Goal: Find specific page/section: Find specific page/section

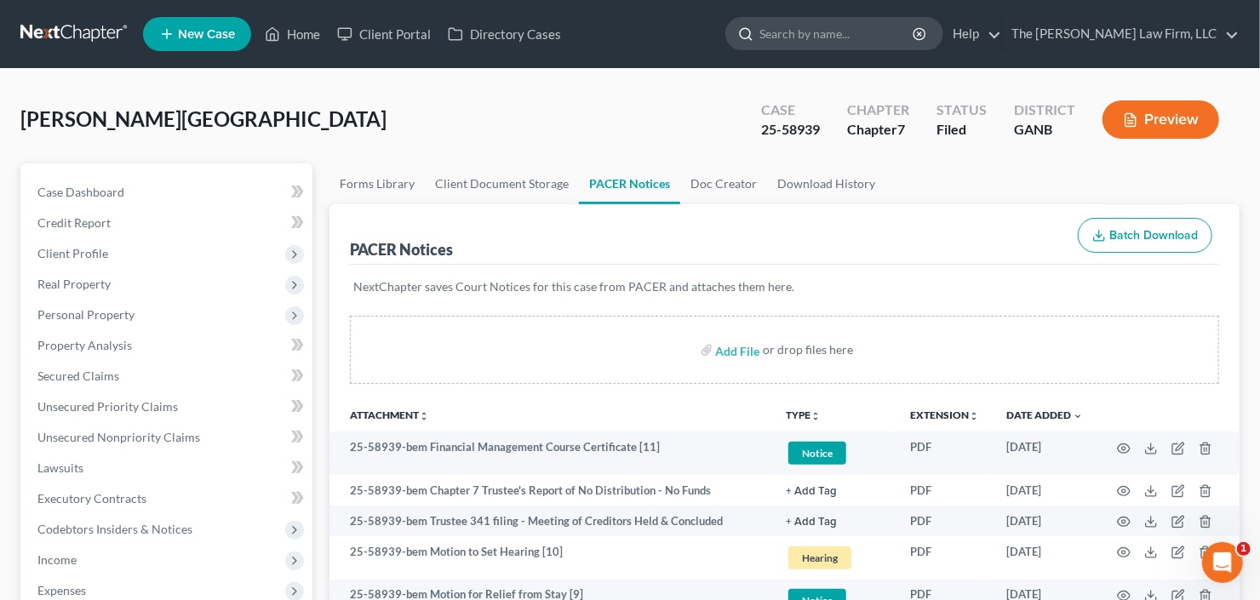
click at [879, 42] on input "search" at bounding box center [837, 33] width 156 height 31
type input "[PERSON_NAME]"
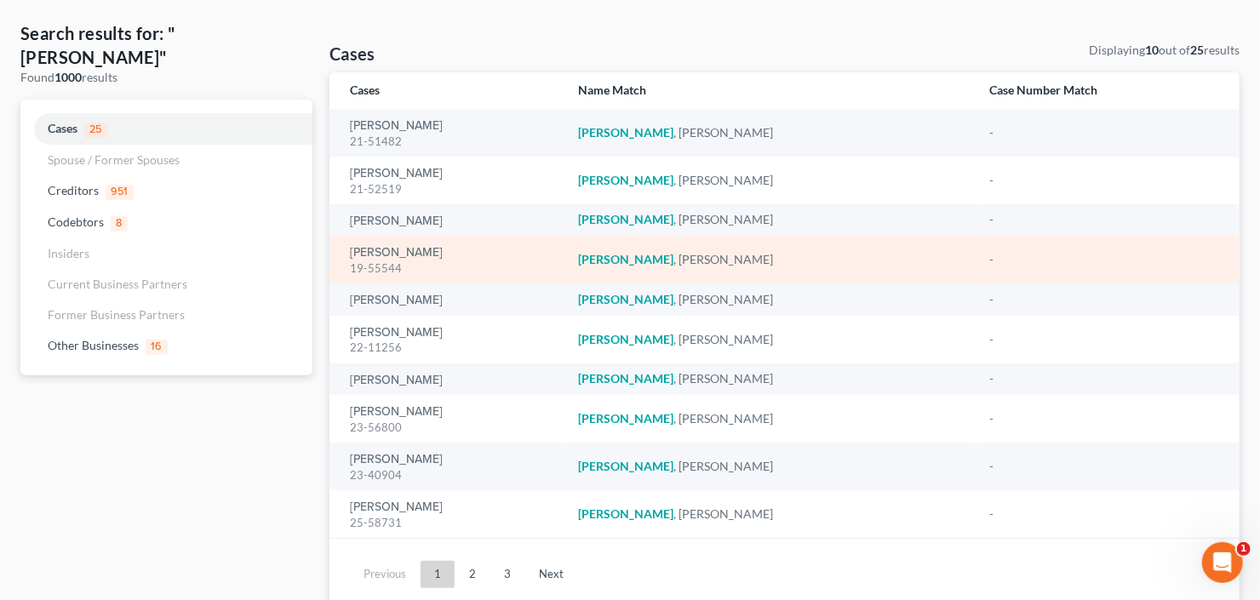
scroll to position [129, 0]
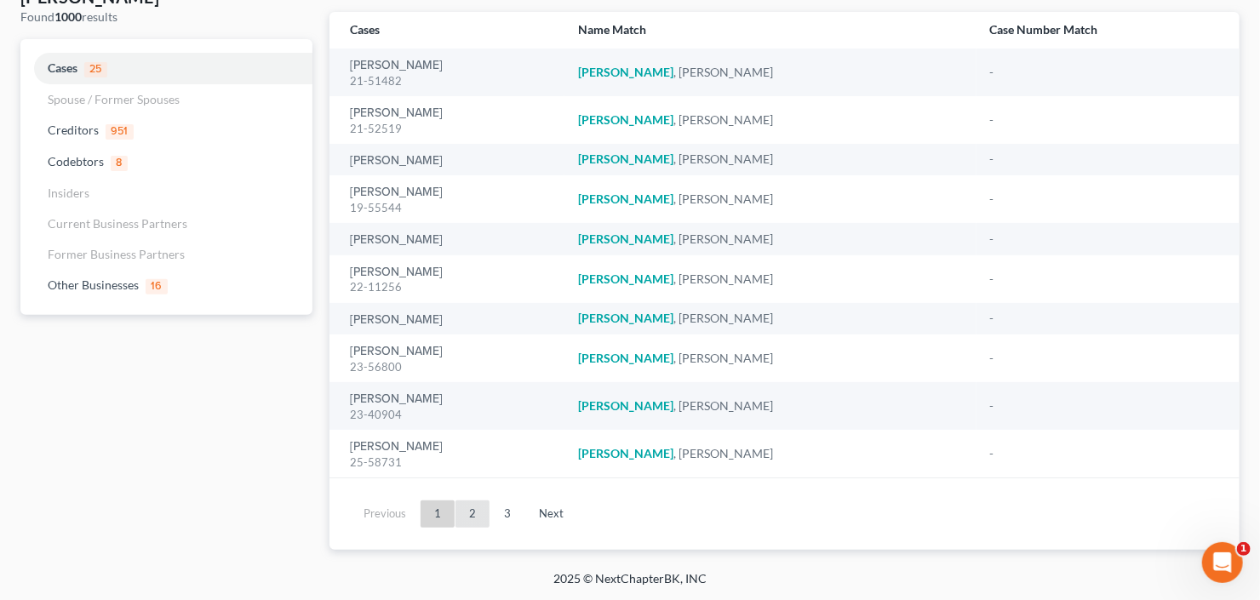
click at [471, 512] on link "2" at bounding box center [472, 513] width 34 height 27
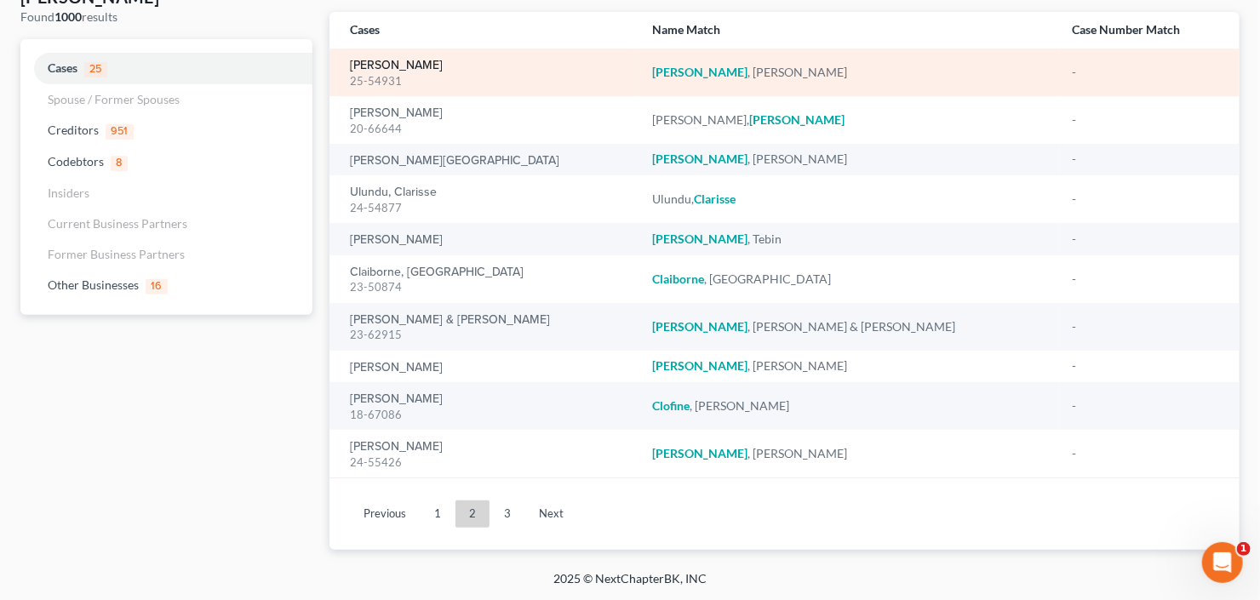
click at [392, 68] on link "[PERSON_NAME]" at bounding box center [396, 66] width 93 height 12
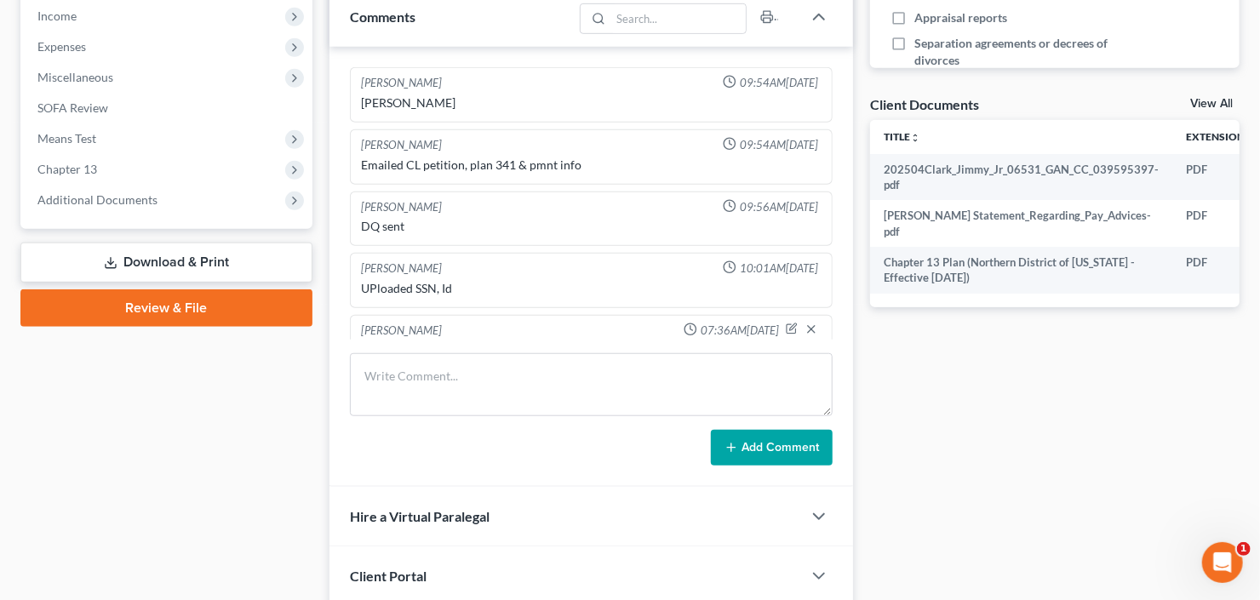
scroll to position [151, 0]
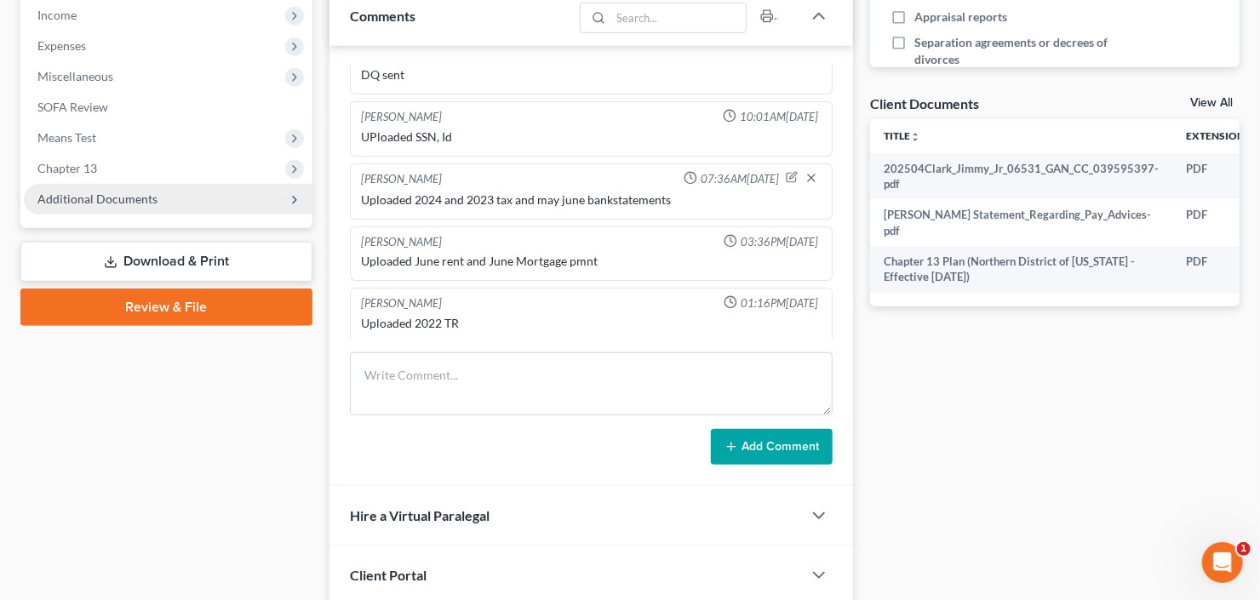
click at [61, 194] on span "Additional Documents" at bounding box center [97, 199] width 120 height 14
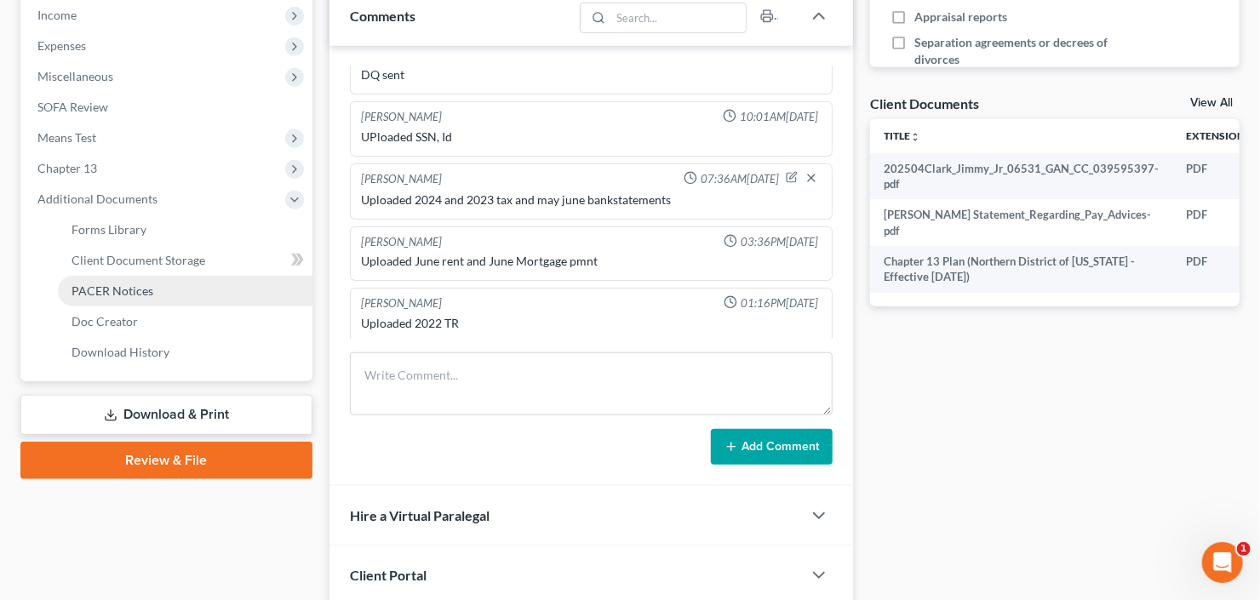
click at [107, 292] on span "PACER Notices" at bounding box center [112, 290] width 82 height 14
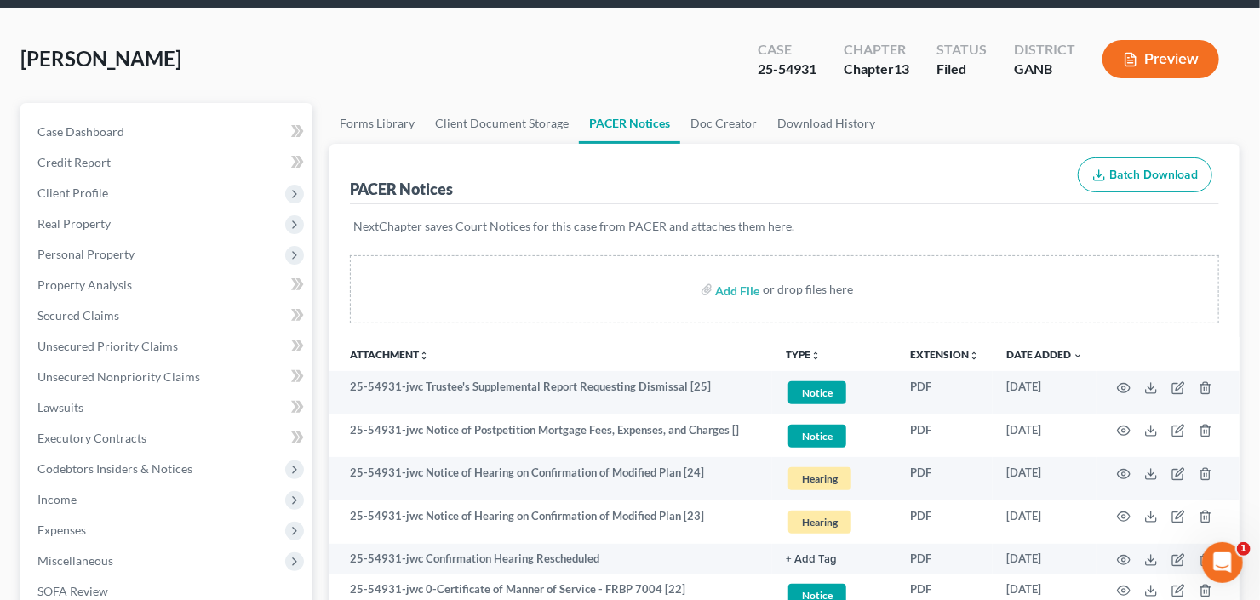
scroll to position [136, 0]
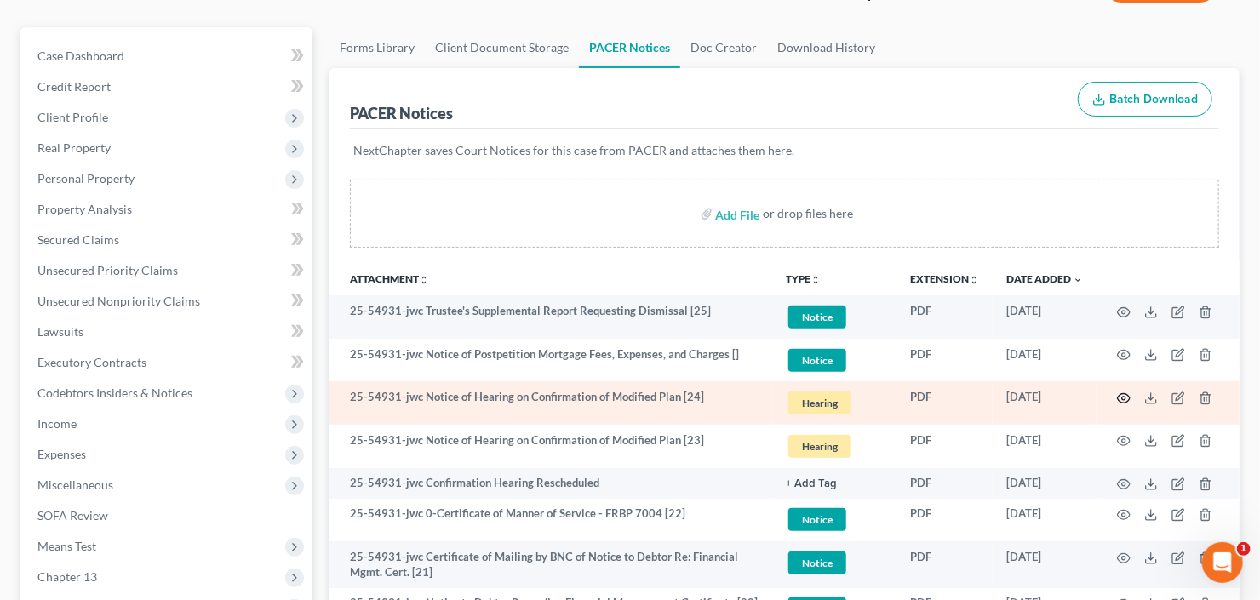
click at [1118, 400] on icon "button" at bounding box center [1124, 399] width 14 height 14
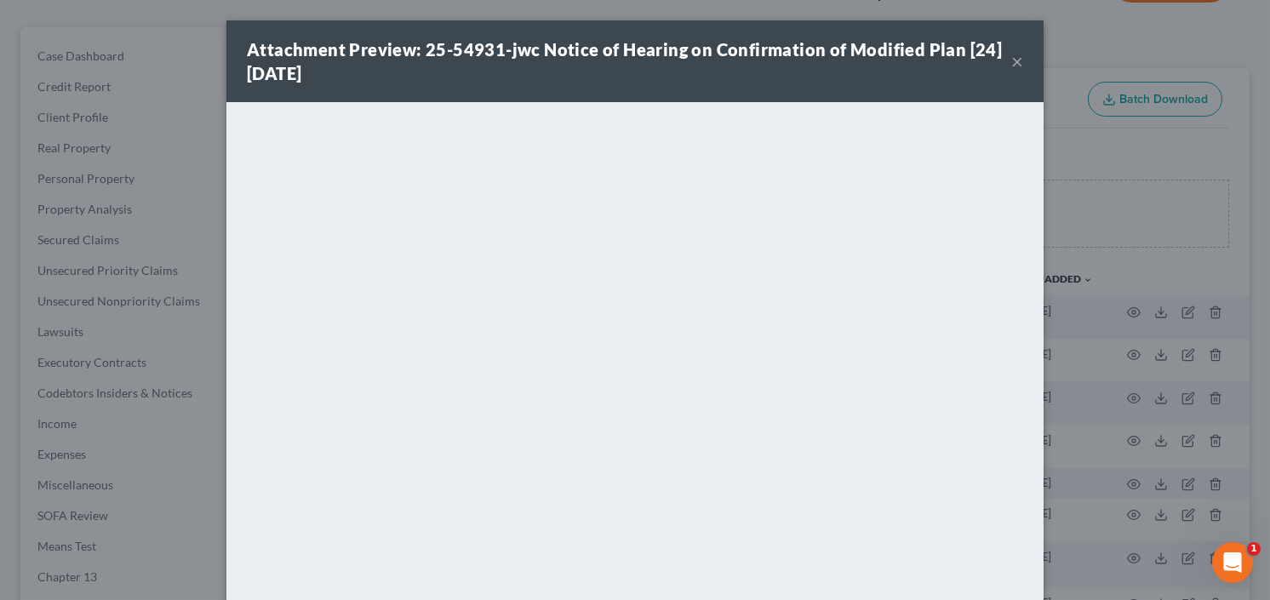
click at [1011, 57] on button "×" at bounding box center [1017, 61] width 12 height 20
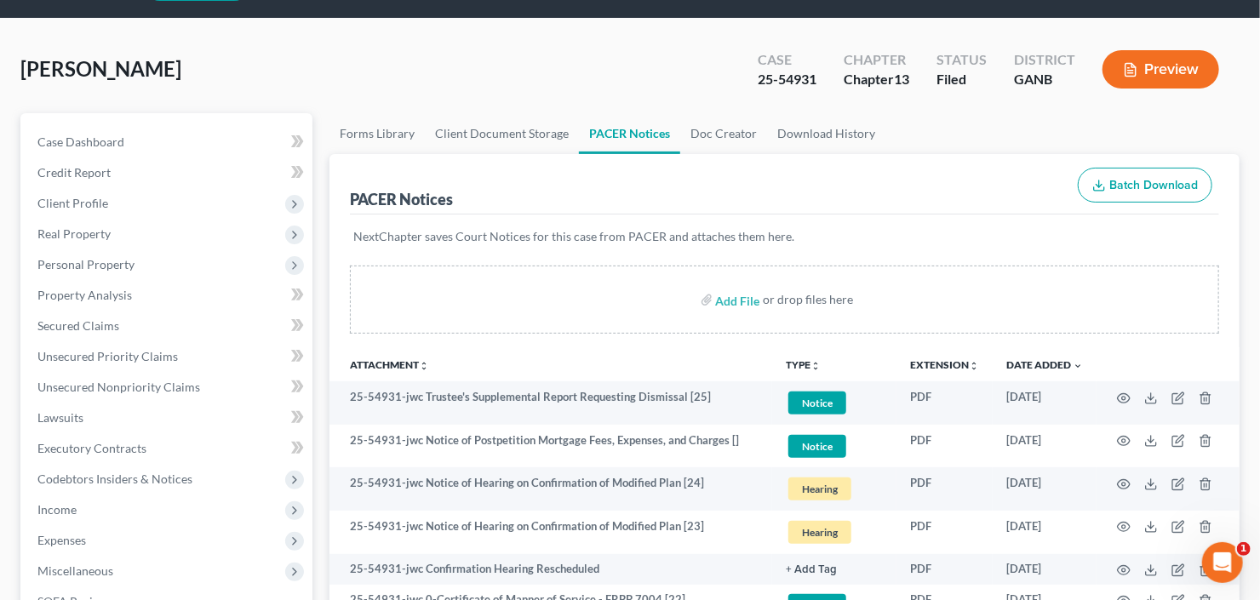
scroll to position [0, 0]
